Goal: Information Seeking & Learning: Learn about a topic

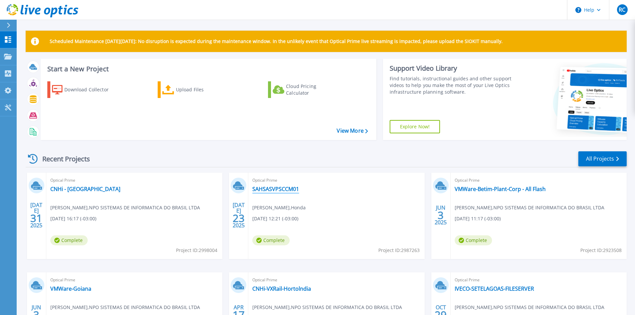
click at [291, 186] on link "SAHSASVPSCCM01" at bounding box center [275, 189] width 47 height 7
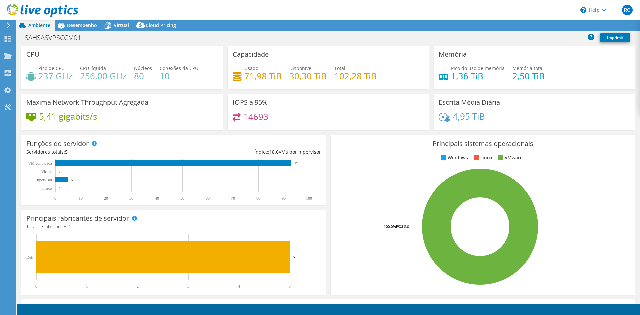
select select "USD"
click at [64, 27] on icon at bounding box center [61, 26] width 7 height 6
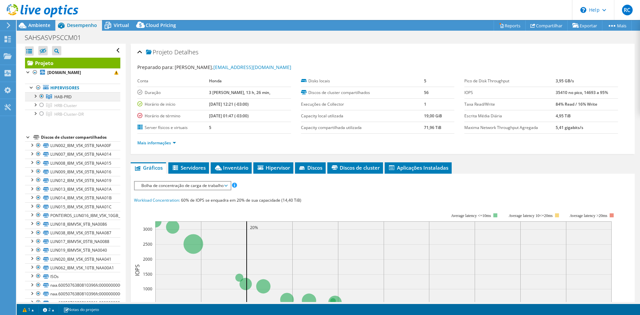
click at [36, 92] on div at bounding box center [35, 95] width 7 height 7
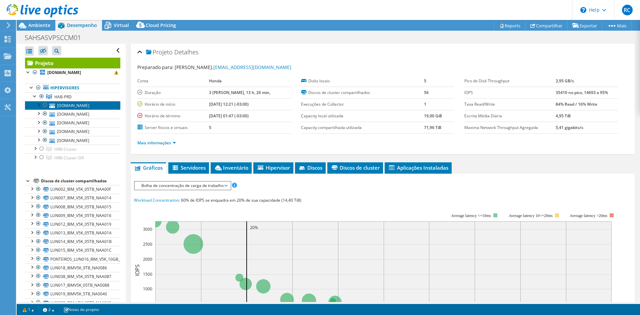
click at [83, 101] on link "sahabsppesx011.sa.mds.honda.com" at bounding box center [72, 105] width 95 height 9
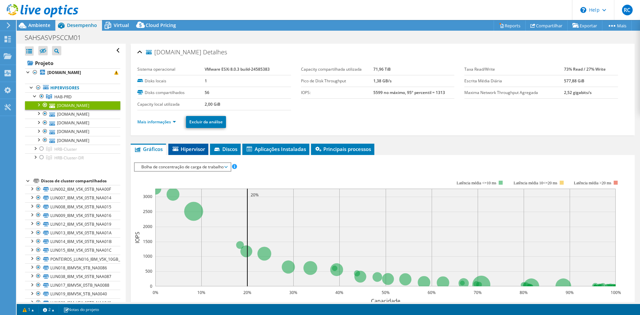
click at [198, 146] on span "Hipervisor" at bounding box center [188, 149] width 33 height 7
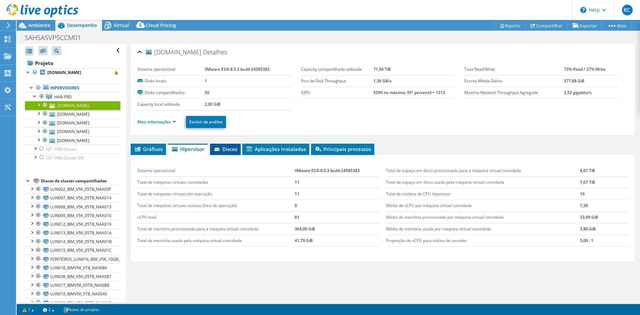
click at [223, 146] on span "Discos" at bounding box center [225, 149] width 24 height 7
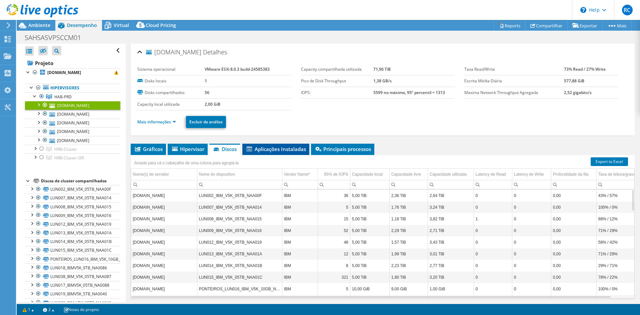
click at [287, 146] on span "Aplicações Instaladas" at bounding box center [276, 149] width 60 height 7
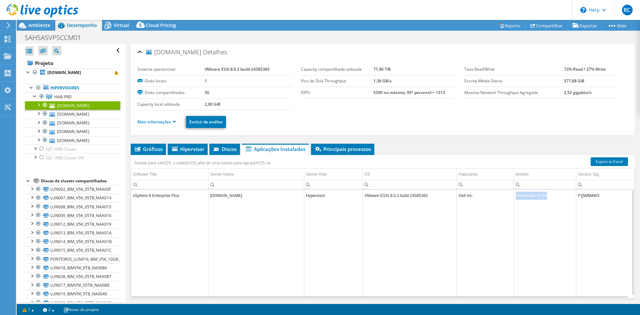
drag, startPoint x: 543, startPoint y: 173, endPoint x: 513, endPoint y: 175, distance: 29.7
click at [514, 190] on td "PowerEdge R750" at bounding box center [545, 196] width 62 height 12
click at [64, 94] on span "HAB-PRD" at bounding box center [62, 97] width 17 height 6
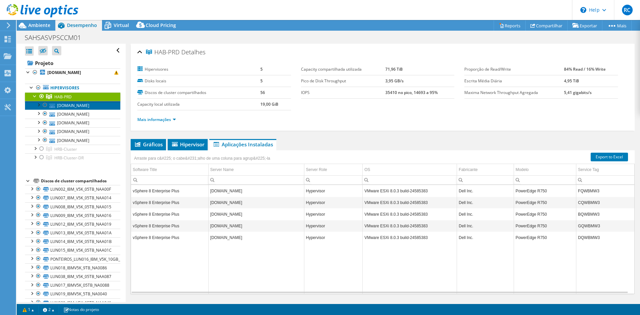
click at [69, 101] on link "sahabsppesx011.sa.mds.honda.com" at bounding box center [72, 105] width 95 height 9
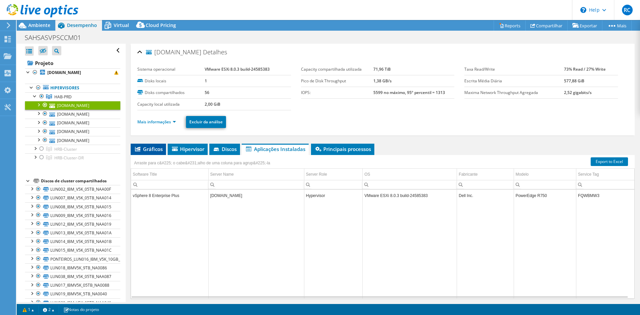
click at [153, 146] on span "Gráficos" at bounding box center [148, 149] width 29 height 7
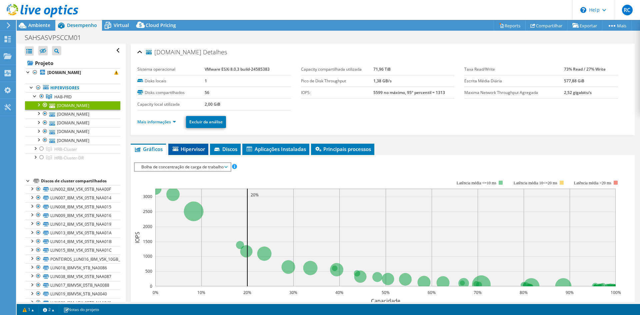
click at [189, 144] on li "Hipervisor" at bounding box center [188, 149] width 40 height 11
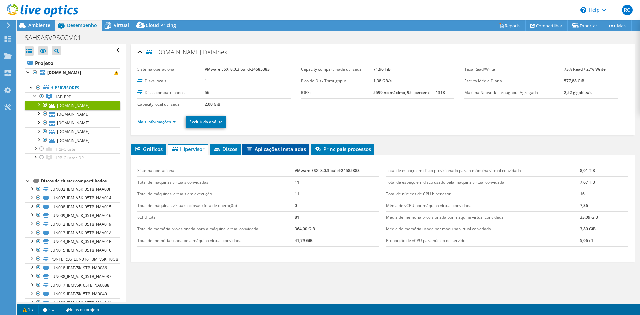
click at [283, 144] on li "Aplicações Instaladas" at bounding box center [275, 149] width 67 height 11
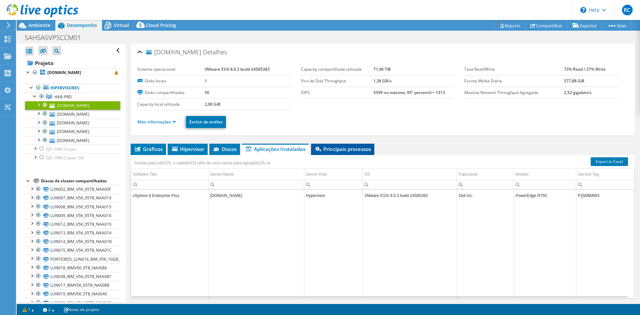
click at [330, 144] on li "Principais processos" at bounding box center [342, 149] width 63 height 11
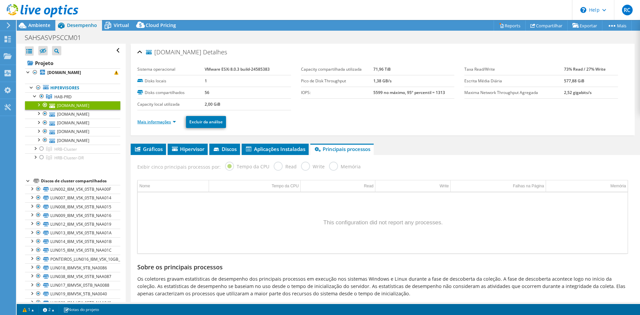
click at [166, 119] on link "Mais informações" at bounding box center [156, 122] width 39 height 6
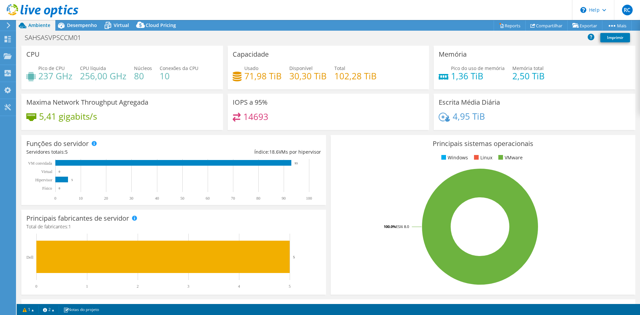
select select "USD"
